Goal: Information Seeking & Learning: Check status

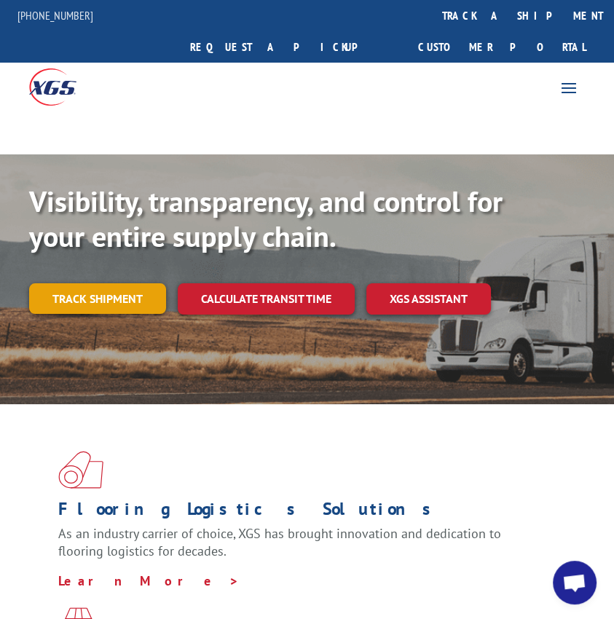
click at [120, 283] on link "Track shipment" at bounding box center [97, 298] width 137 height 31
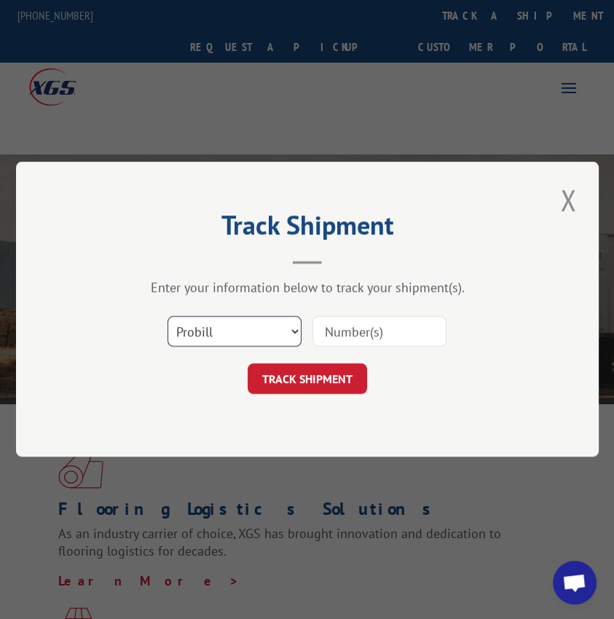
click at [207, 329] on select "Select category... Probill BOL PO" at bounding box center [234, 332] width 134 height 31
select select "bol"
click at [167, 317] on select "Select category... Probill BOL PO" at bounding box center [234, 332] width 134 height 31
click at [382, 322] on input at bounding box center [379, 332] width 134 height 31
type input "3352737"
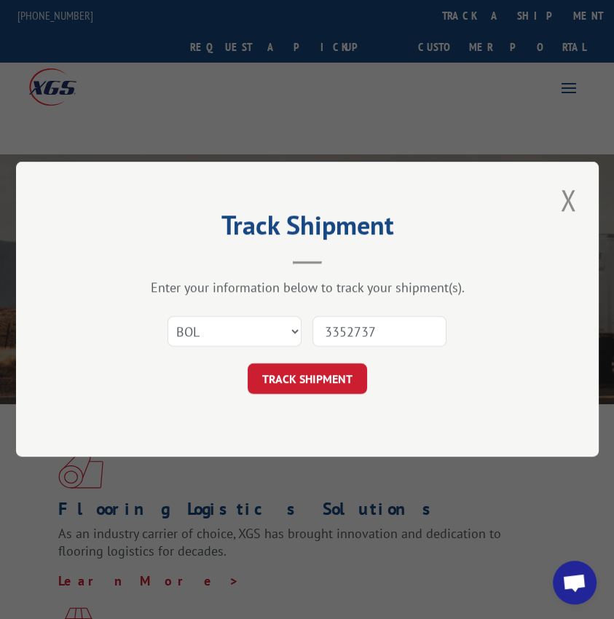
click button "TRACK SHIPMENT" at bounding box center [307, 379] width 119 height 31
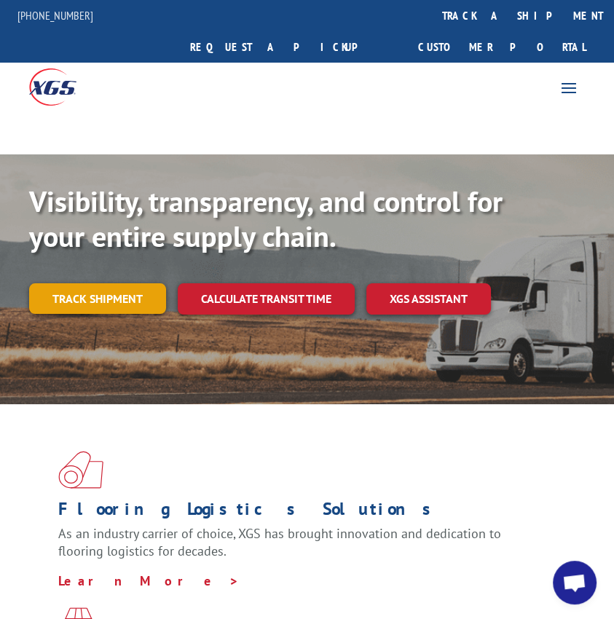
click at [82, 283] on link "Track shipment" at bounding box center [97, 298] width 137 height 31
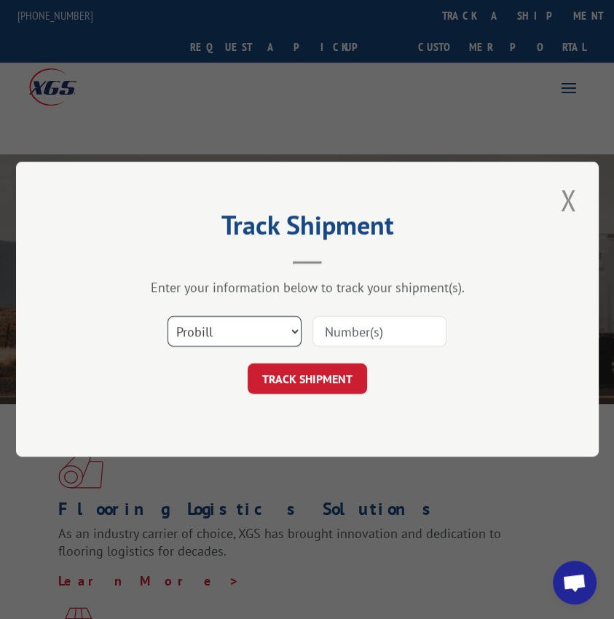
click at [169, 326] on select "Select category... Probill BOL PO" at bounding box center [234, 332] width 134 height 31
select select "bol"
click at [167, 317] on select "Select category... Probill BOL PO" at bounding box center [234, 332] width 134 height 31
click at [384, 338] on input at bounding box center [379, 332] width 134 height 31
type input "54388104"
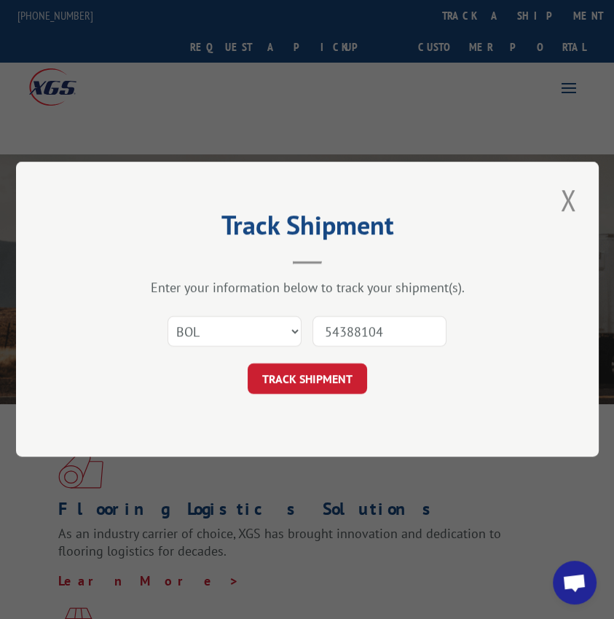
click button "TRACK SHIPMENT" at bounding box center [307, 379] width 119 height 31
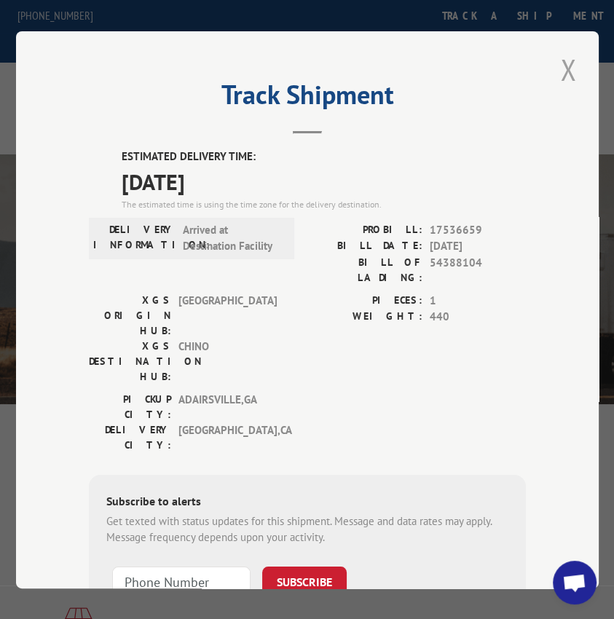
click at [563, 66] on button "Close modal" at bounding box center [568, 70] width 25 height 40
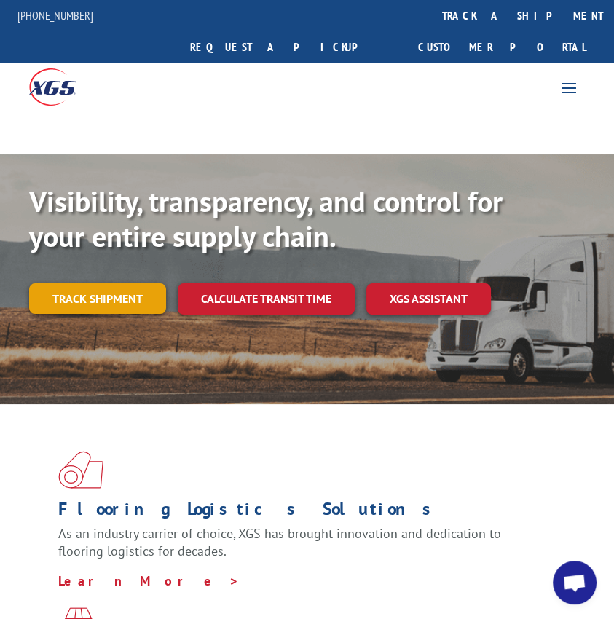
click at [103, 283] on link "Track shipment" at bounding box center [97, 298] width 137 height 31
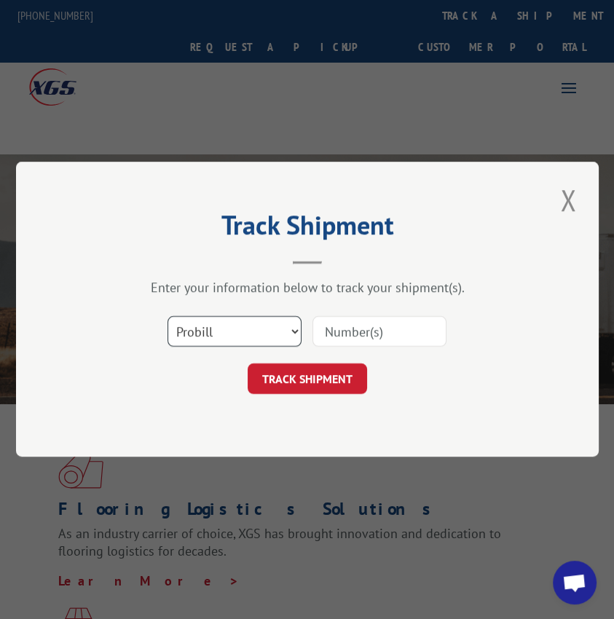
click at [233, 328] on select "Select category... Probill BOL PO" at bounding box center [234, 332] width 134 height 31
select select "bol"
click at [167, 317] on select "Select category... Probill BOL PO" at bounding box center [234, 332] width 134 height 31
click at [384, 333] on input at bounding box center [379, 332] width 134 height 31
type input "3351108"
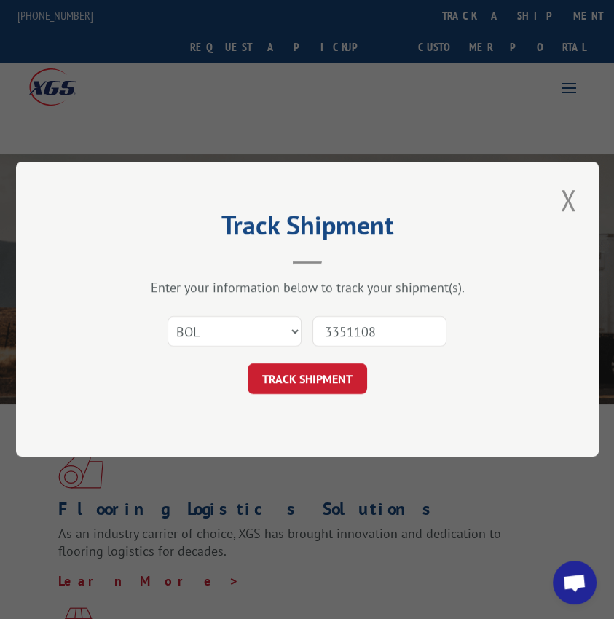
click button "TRACK SHIPMENT" at bounding box center [307, 379] width 119 height 31
